Goal: Transaction & Acquisition: Purchase product/service

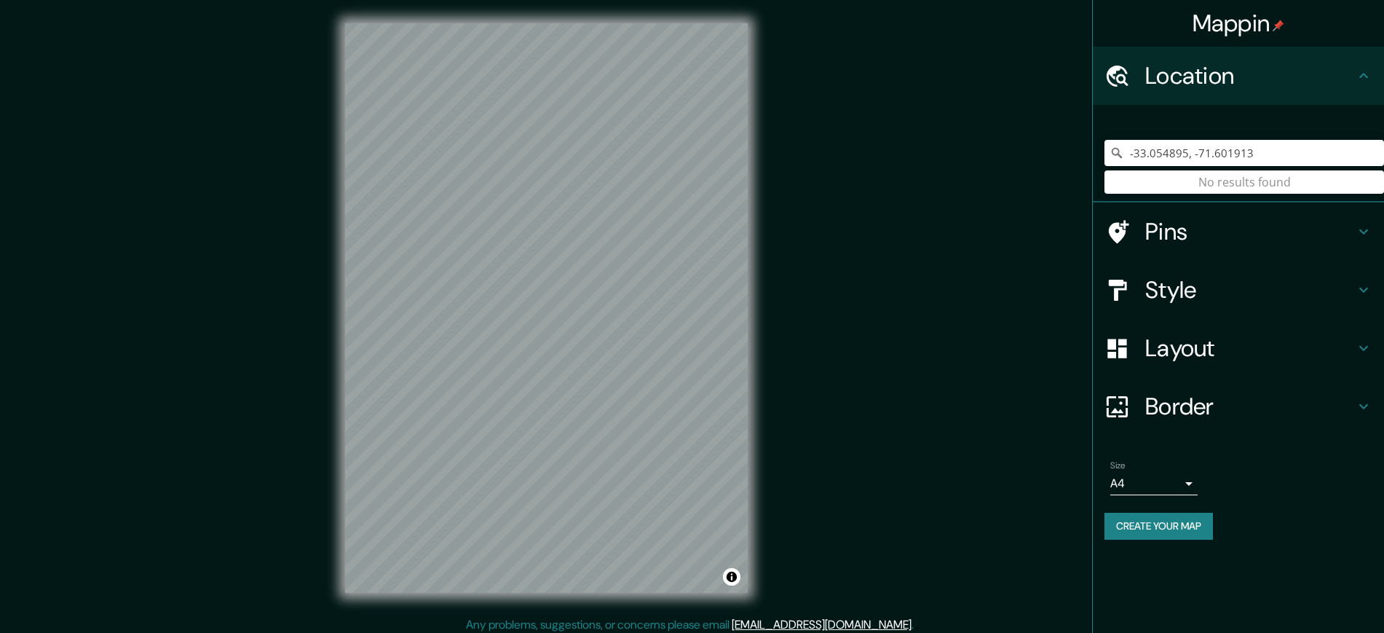
drag, startPoint x: 0, startPoint y: 0, endPoint x: 1085, endPoint y: 148, distance: 1094.7
click at [1085, 148] on div "Mappin Location [GEOGRAPHIC_DATA] No results found Pins Style Layout Border Cho…" at bounding box center [692, 319] width 1384 height 639
click at [1139, 142] on input "Pick your city or area" at bounding box center [1244, 153] width 280 height 26
type input "v"
paste input "[GEOGRAPHIC_DATA]"
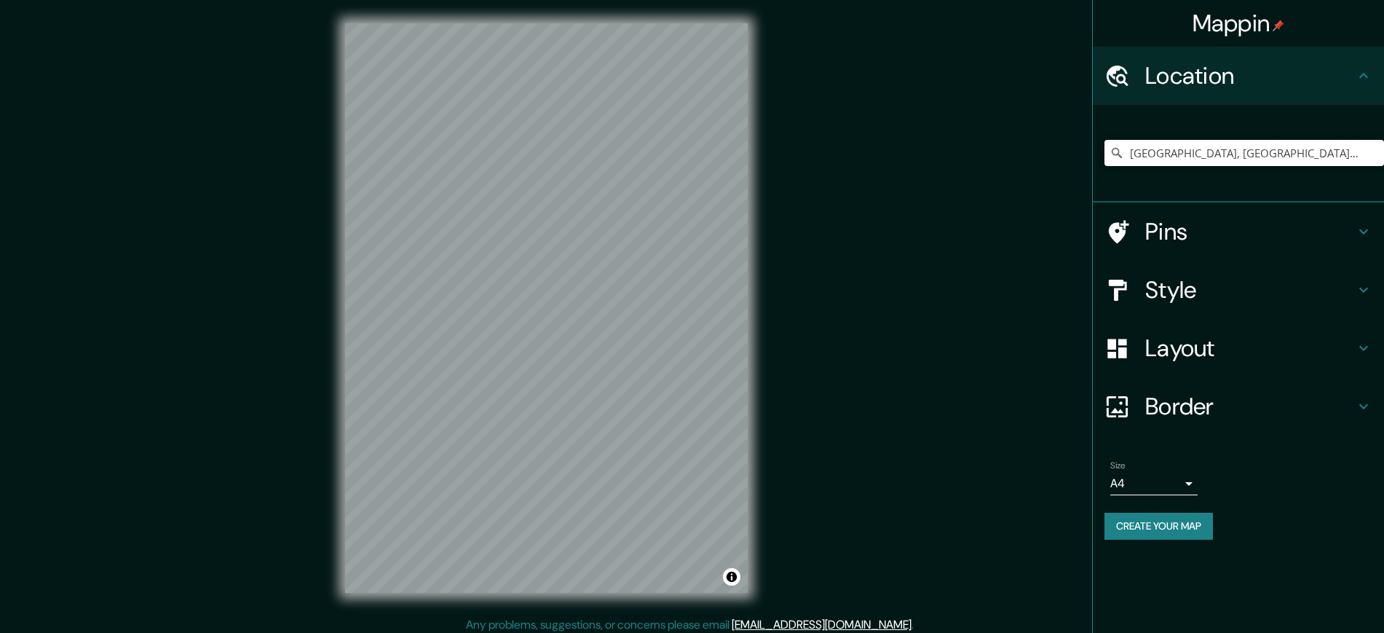
type input "[GEOGRAPHIC_DATA], [GEOGRAPHIC_DATA], [GEOGRAPHIC_DATA][PERSON_NAME], [GEOGRAPH…"
click at [887, 223] on div "Mappin Location [GEOGRAPHIC_DATA], [GEOGRAPHIC_DATA], [GEOGRAPHIC_DATA][PERSON_…" at bounding box center [692, 319] width 1384 height 639
click at [1235, 157] on input "[GEOGRAPHIC_DATA], [GEOGRAPHIC_DATA], [GEOGRAPHIC_DATA][PERSON_NAME], [GEOGRAPH…" at bounding box center [1244, 153] width 280 height 26
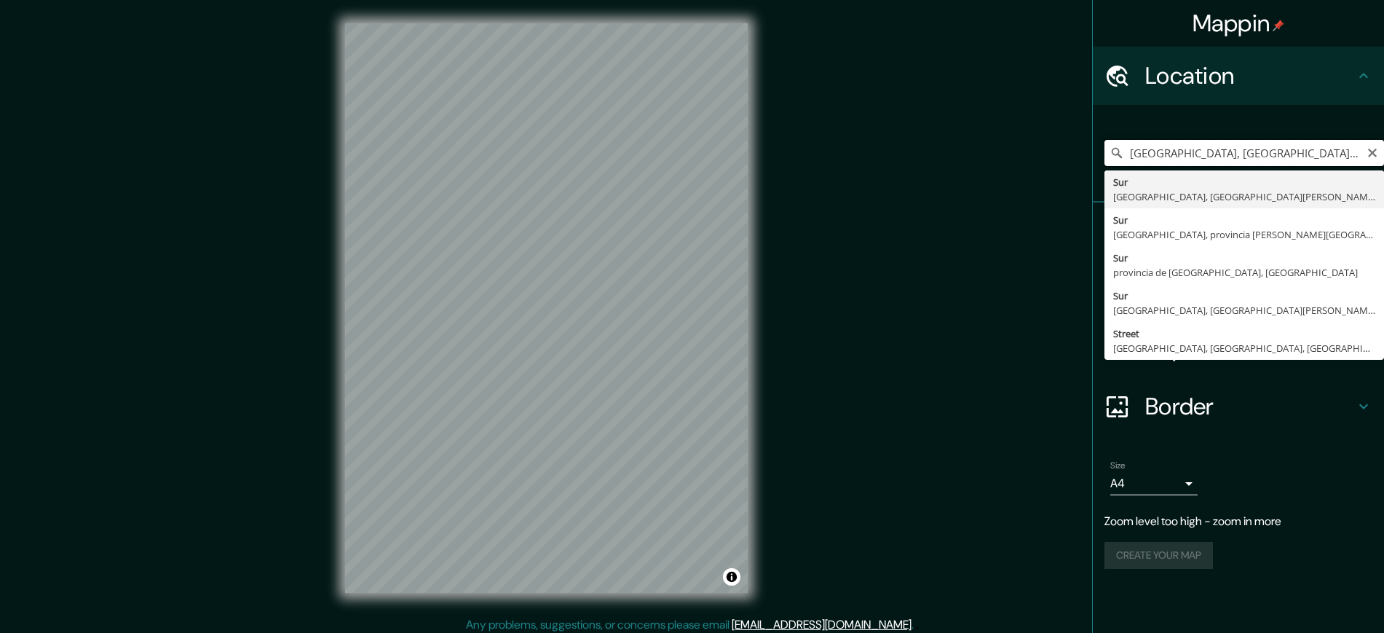
click at [1366, 154] on input "[GEOGRAPHIC_DATA], [GEOGRAPHIC_DATA], [GEOGRAPHIC_DATA][PERSON_NAME], [GEOGRAPH…" at bounding box center [1244, 153] width 280 height 26
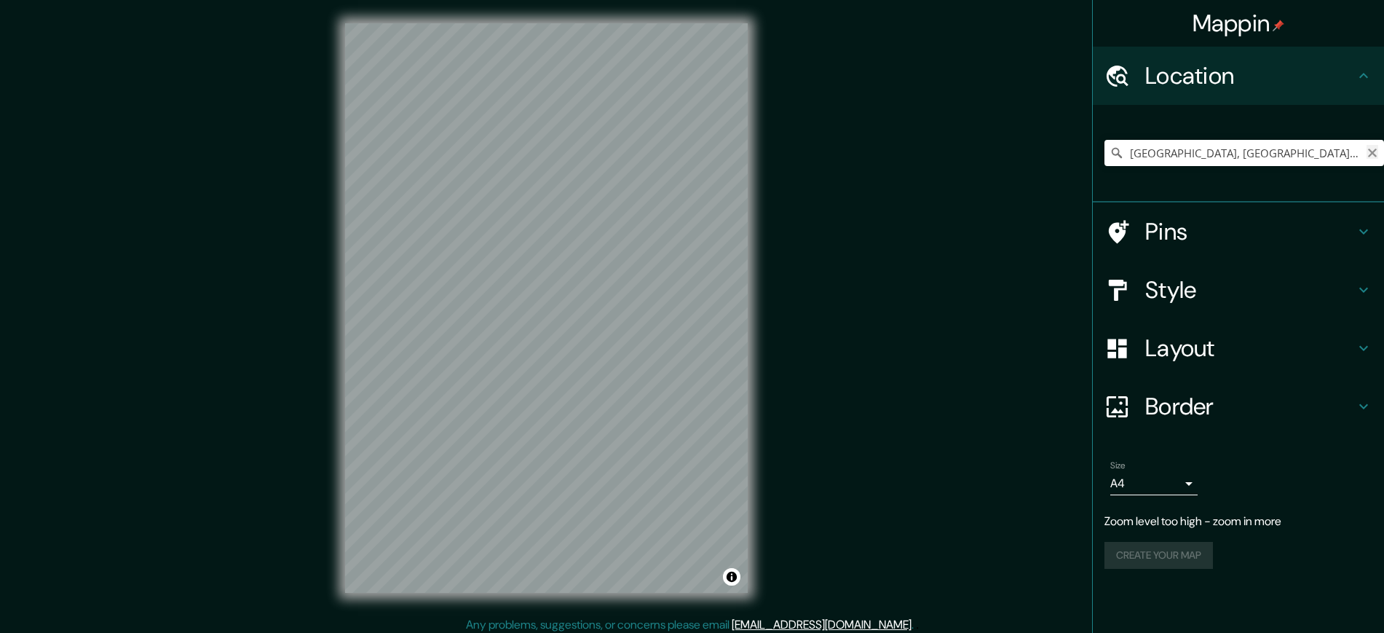
click at [1371, 151] on icon "Clear" at bounding box center [1372, 153] width 9 height 9
type input "c"
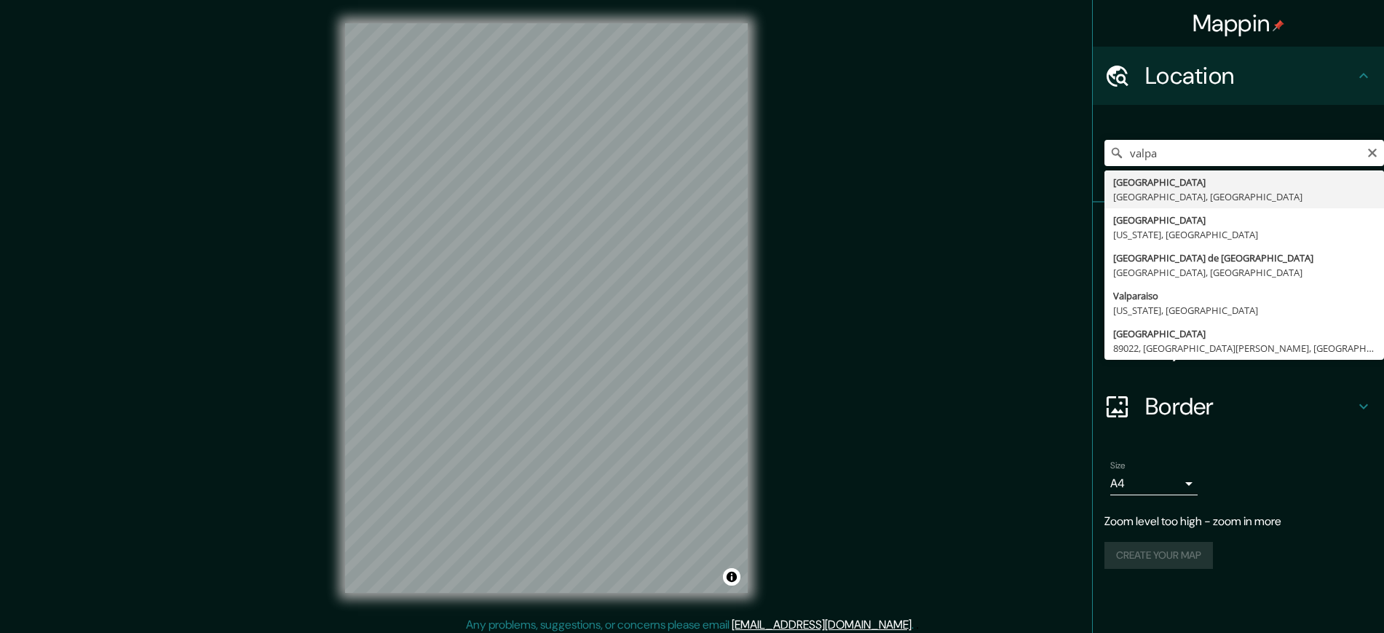
type input "[GEOGRAPHIC_DATA], [GEOGRAPHIC_DATA], [GEOGRAPHIC_DATA]"
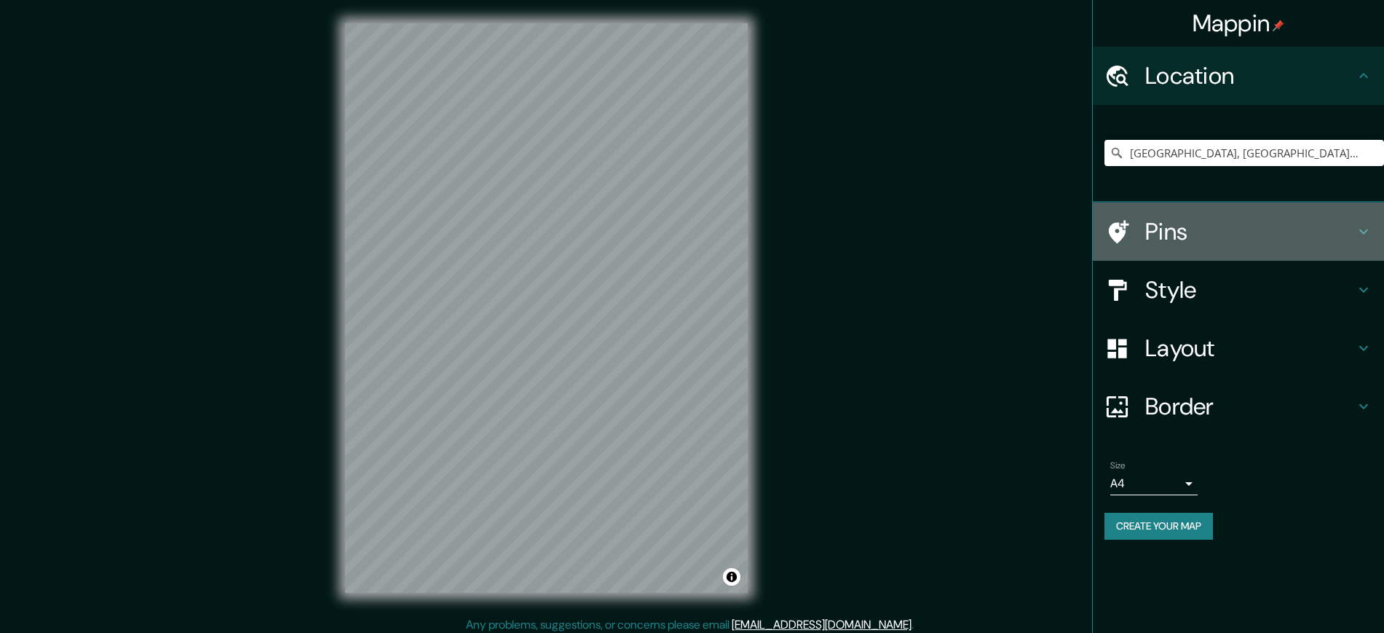
click at [1215, 237] on h4 "Pins" at bounding box center [1250, 231] width 210 height 29
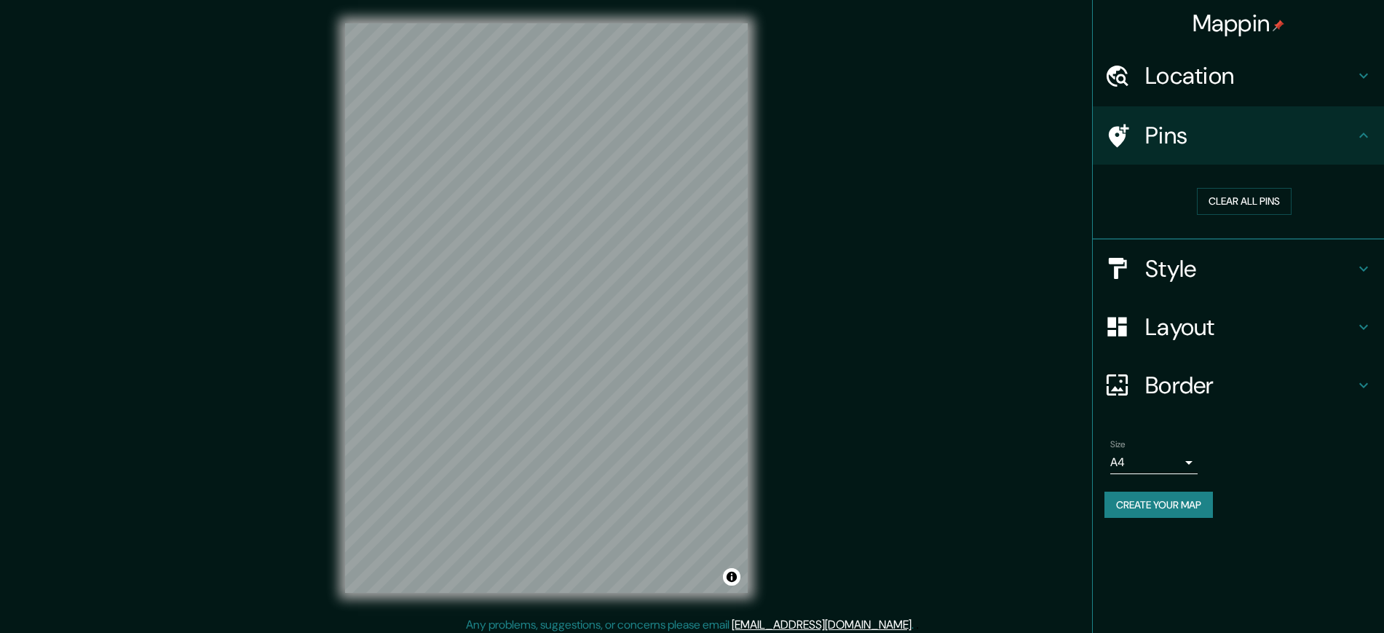
click at [1231, 279] on h4 "Style" at bounding box center [1250, 268] width 210 height 29
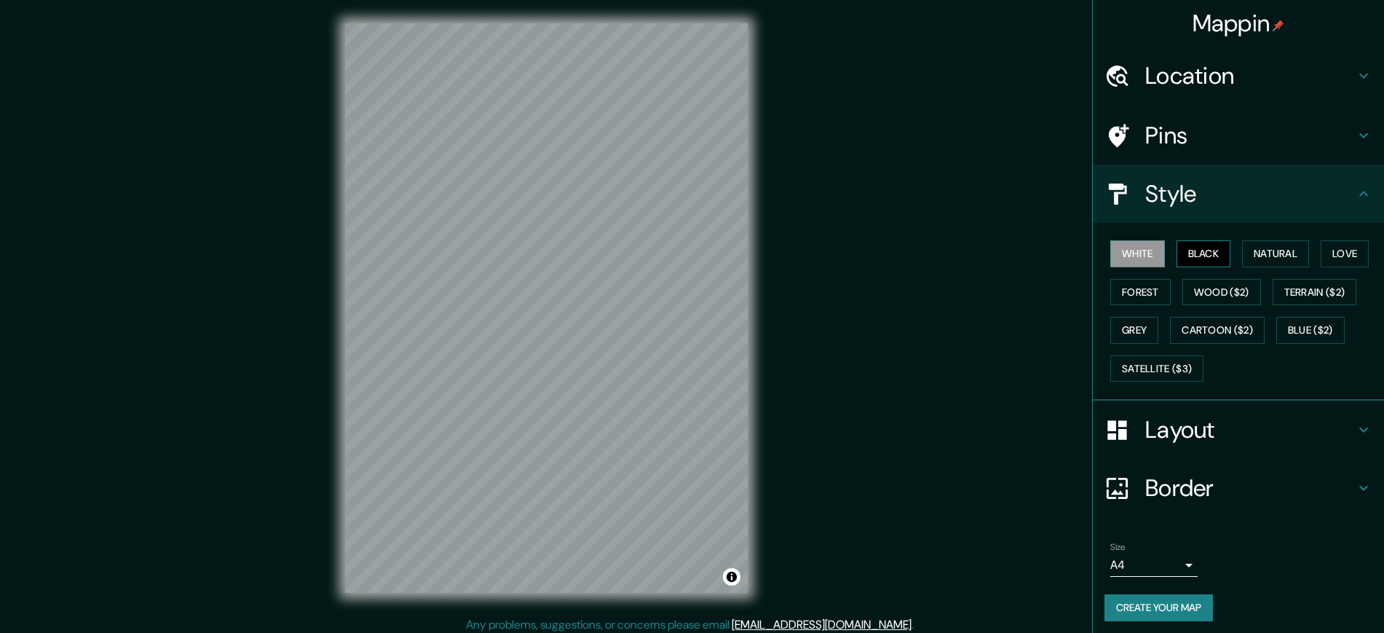
click at [1176, 255] on button "Black" at bounding box center [1203, 253] width 55 height 27
click at [1156, 362] on button "Satellite ($3)" at bounding box center [1156, 368] width 93 height 27
click at [1110, 247] on button "White" at bounding box center [1137, 253] width 55 height 27
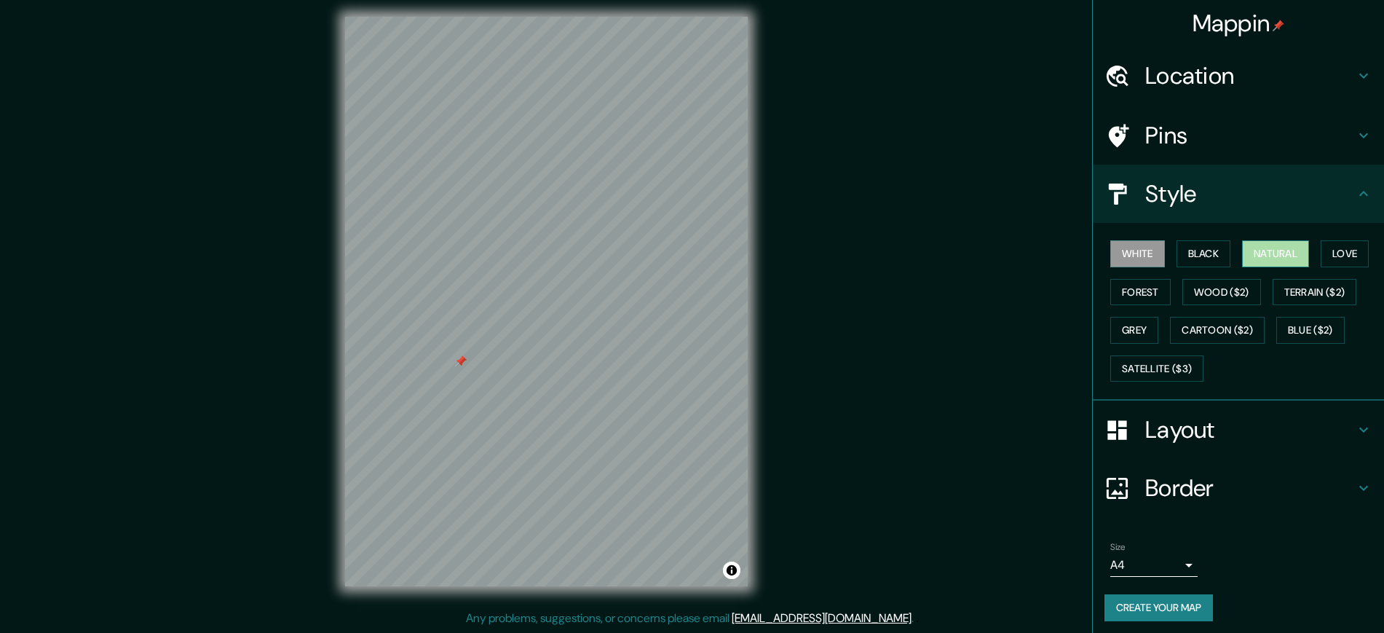
click at [1269, 253] on button "Natural" at bounding box center [1275, 253] width 67 height 27
click at [1337, 251] on button "Love" at bounding box center [1345, 253] width 48 height 27
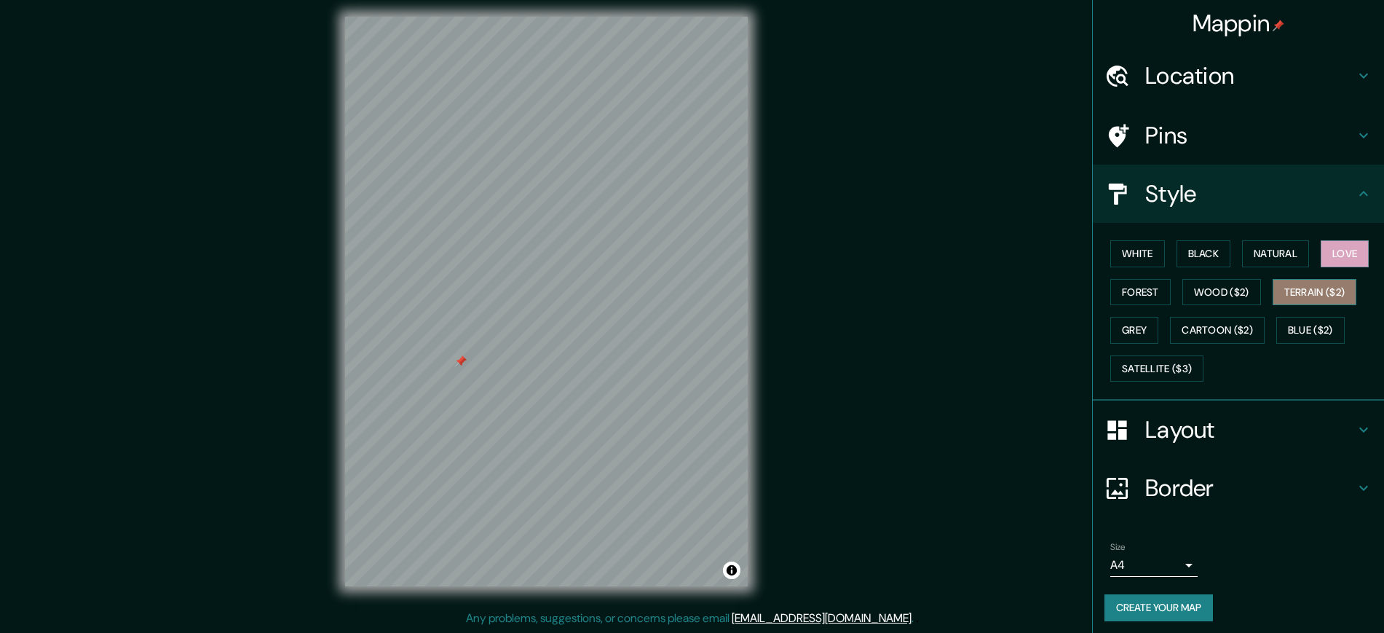
click at [1301, 290] on button "Terrain ($2)" at bounding box center [1314, 292] width 84 height 27
click at [1288, 324] on button "Blue ($2)" at bounding box center [1310, 330] width 68 height 27
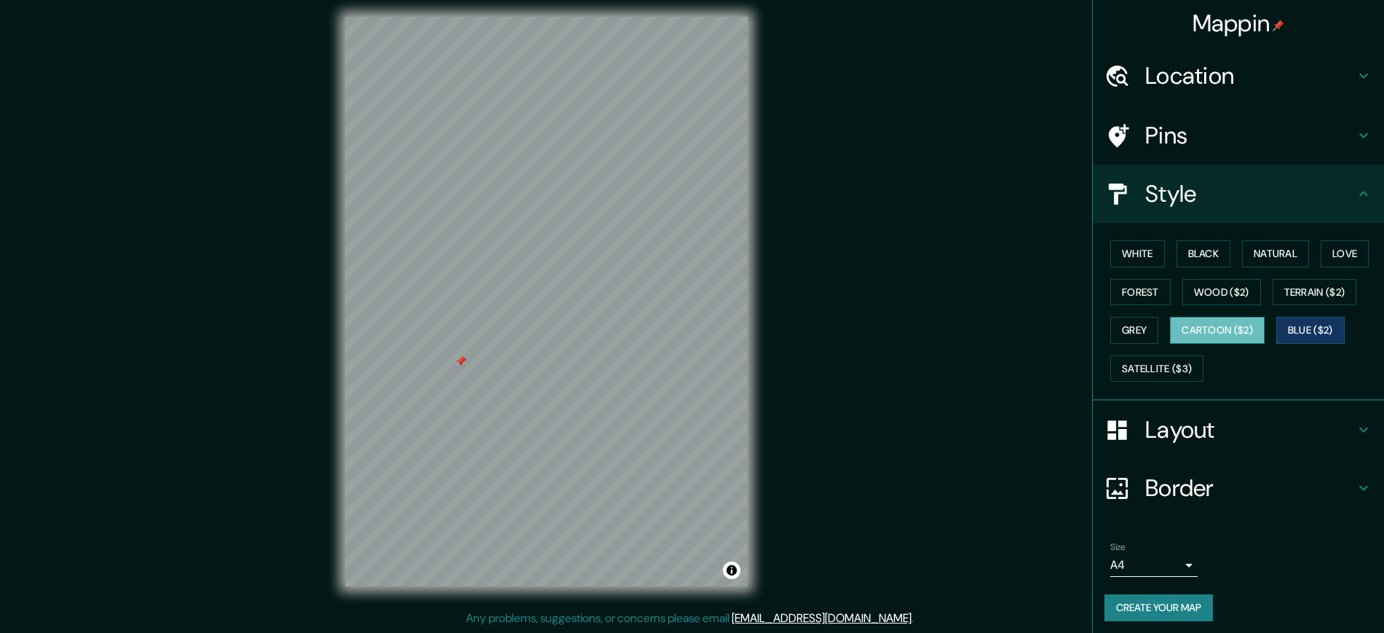
click at [1189, 334] on button "Cartoon ($2)" at bounding box center [1217, 330] width 95 height 27
click at [1141, 328] on button "Grey" at bounding box center [1134, 330] width 48 height 27
click at [1184, 324] on button "Cartoon ($2)" at bounding box center [1217, 330] width 95 height 27
click at [1120, 324] on button "Grey" at bounding box center [1134, 330] width 48 height 27
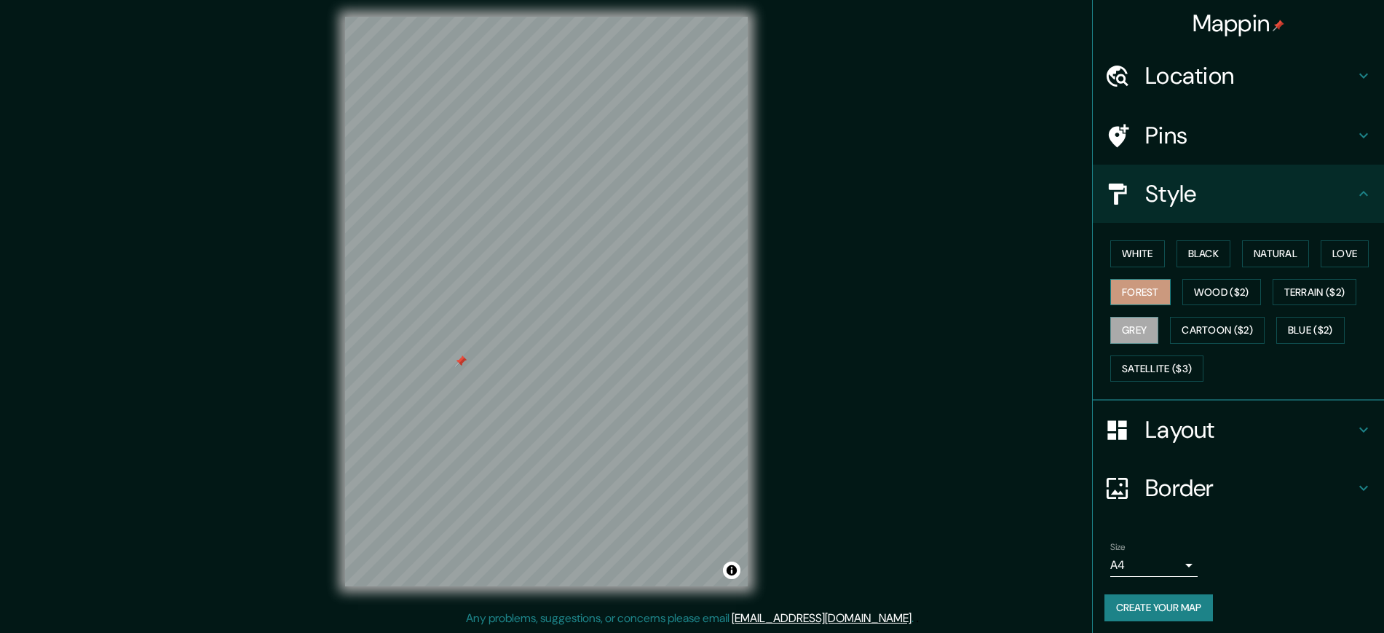
click at [1137, 286] on button "Forest" at bounding box center [1140, 292] width 60 height 27
click at [1129, 253] on button "White" at bounding box center [1137, 253] width 55 height 27
click at [1181, 248] on button "Black" at bounding box center [1203, 253] width 55 height 27
click at [1242, 253] on button "Natural" at bounding box center [1275, 253] width 67 height 27
drag, startPoint x: 1310, startPoint y: 250, endPoint x: 1325, endPoint y: 250, distance: 14.6
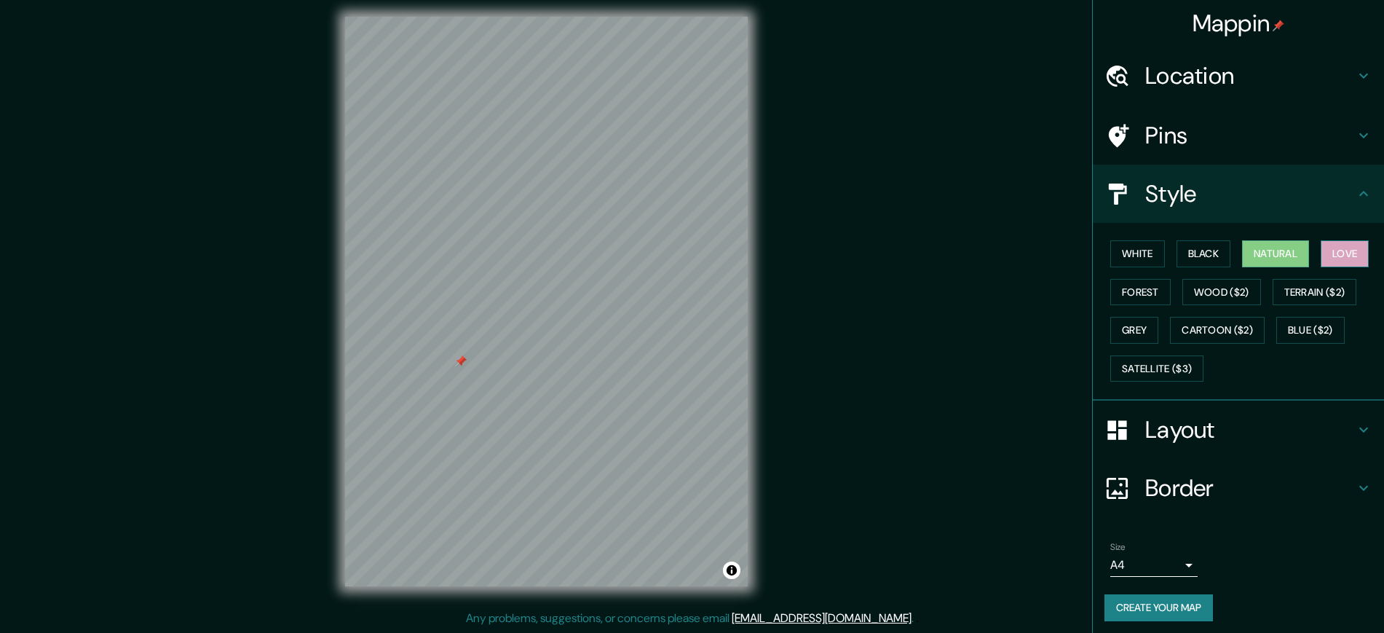
click at [1312, 250] on div "White Black Natural Love Forest Wood ($2) Terrain ($2) Grey Cartoon ($2) Blue (…" at bounding box center [1244, 310] width 280 height 153
click at [1326, 250] on button "Love" at bounding box center [1345, 253] width 48 height 27
click at [1305, 292] on button "Terrain ($2)" at bounding box center [1314, 292] width 84 height 27
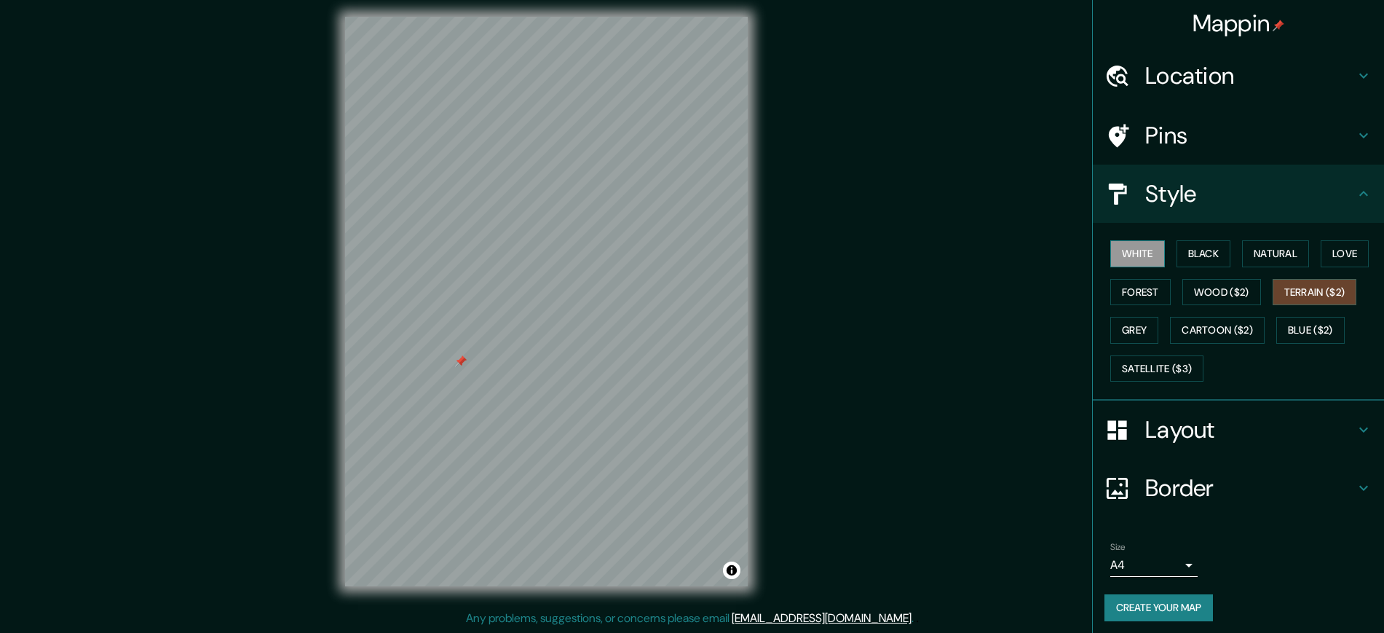
click at [1144, 254] on button "White" at bounding box center [1137, 253] width 55 height 27
click at [1118, 337] on button "Grey" at bounding box center [1134, 330] width 48 height 27
